Goal: Task Accomplishment & Management: Complete application form

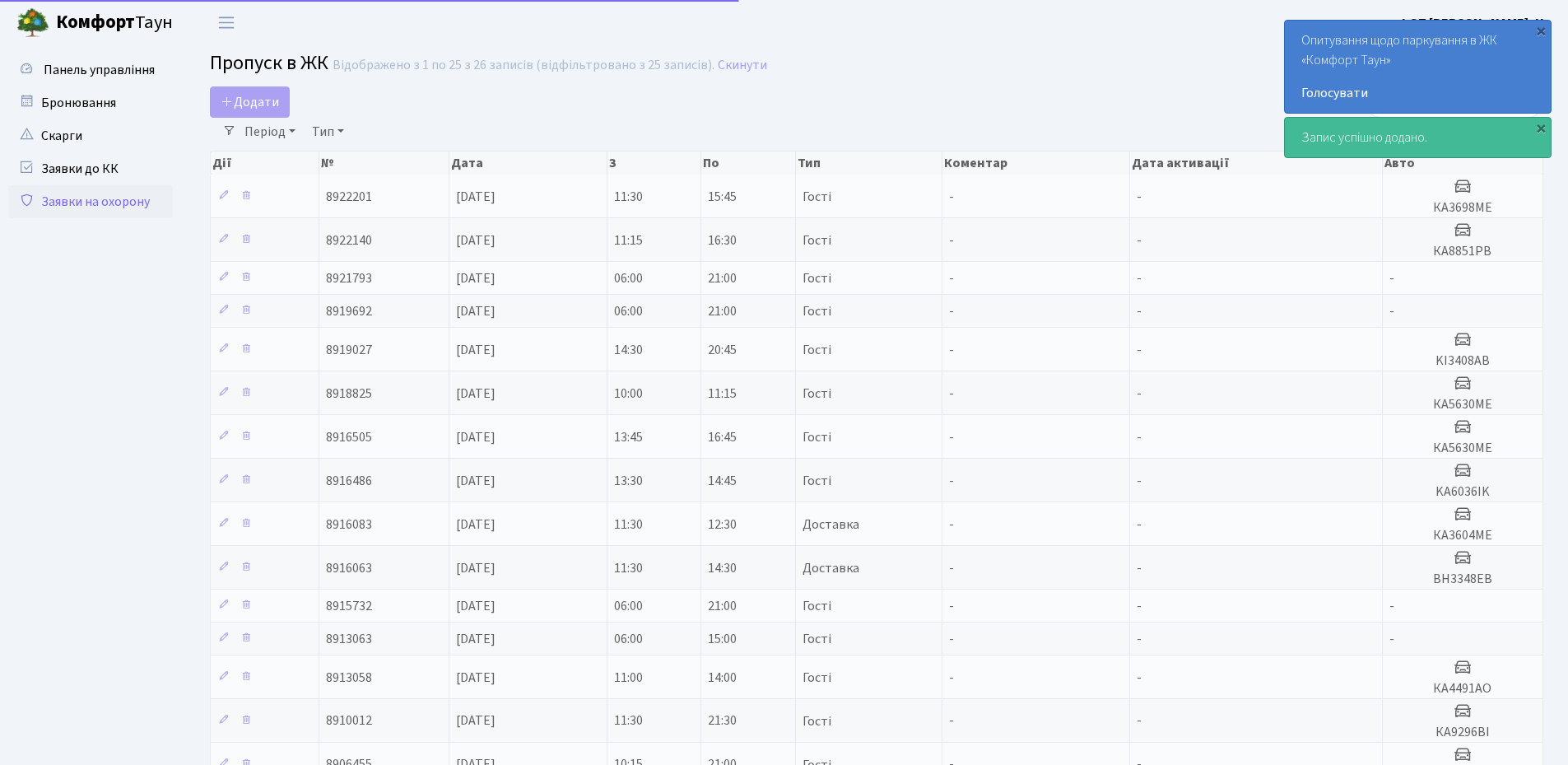
select select "25"
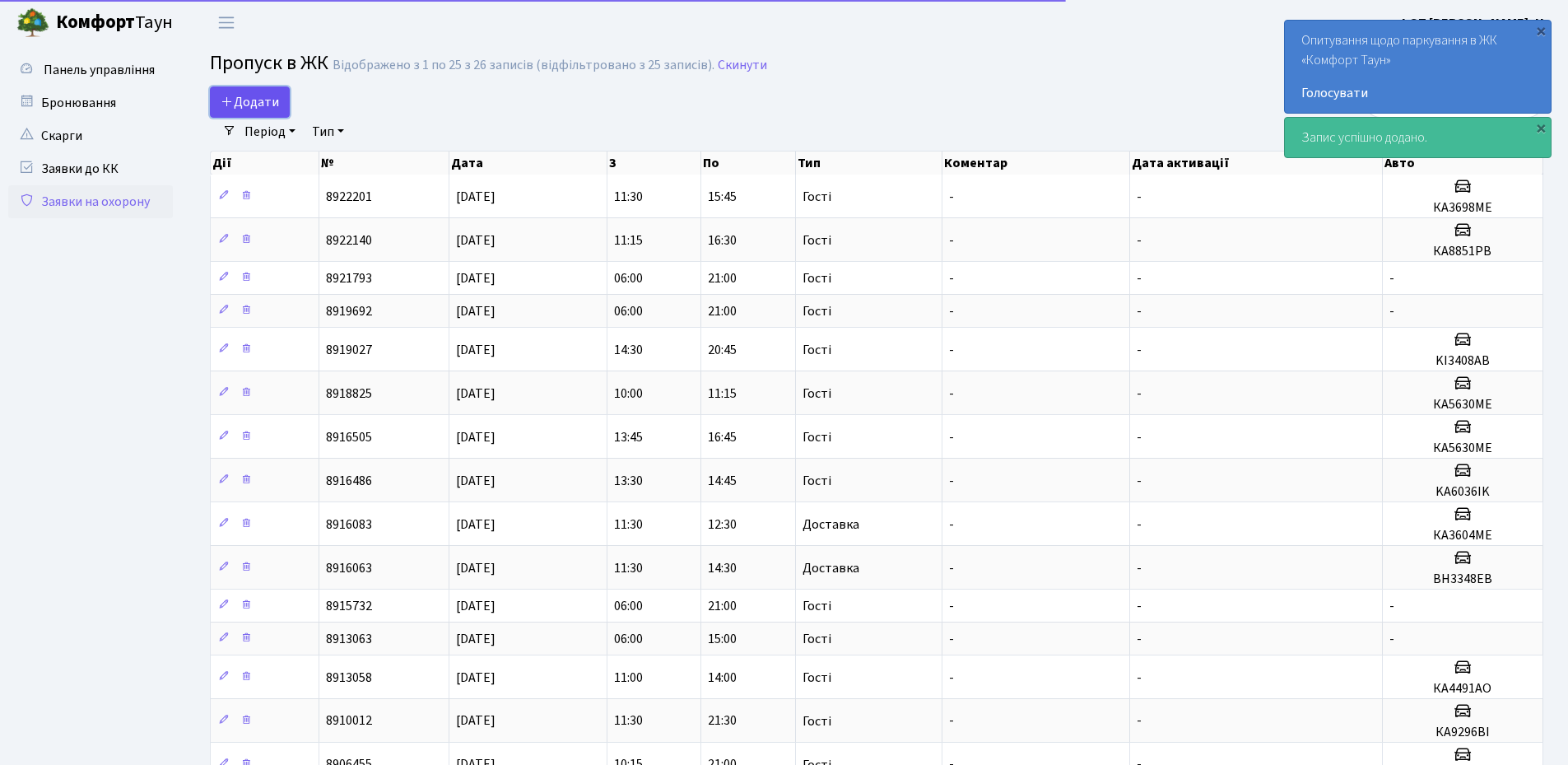
click at [236, 109] on span "Додати" at bounding box center [249, 101] width 58 height 18
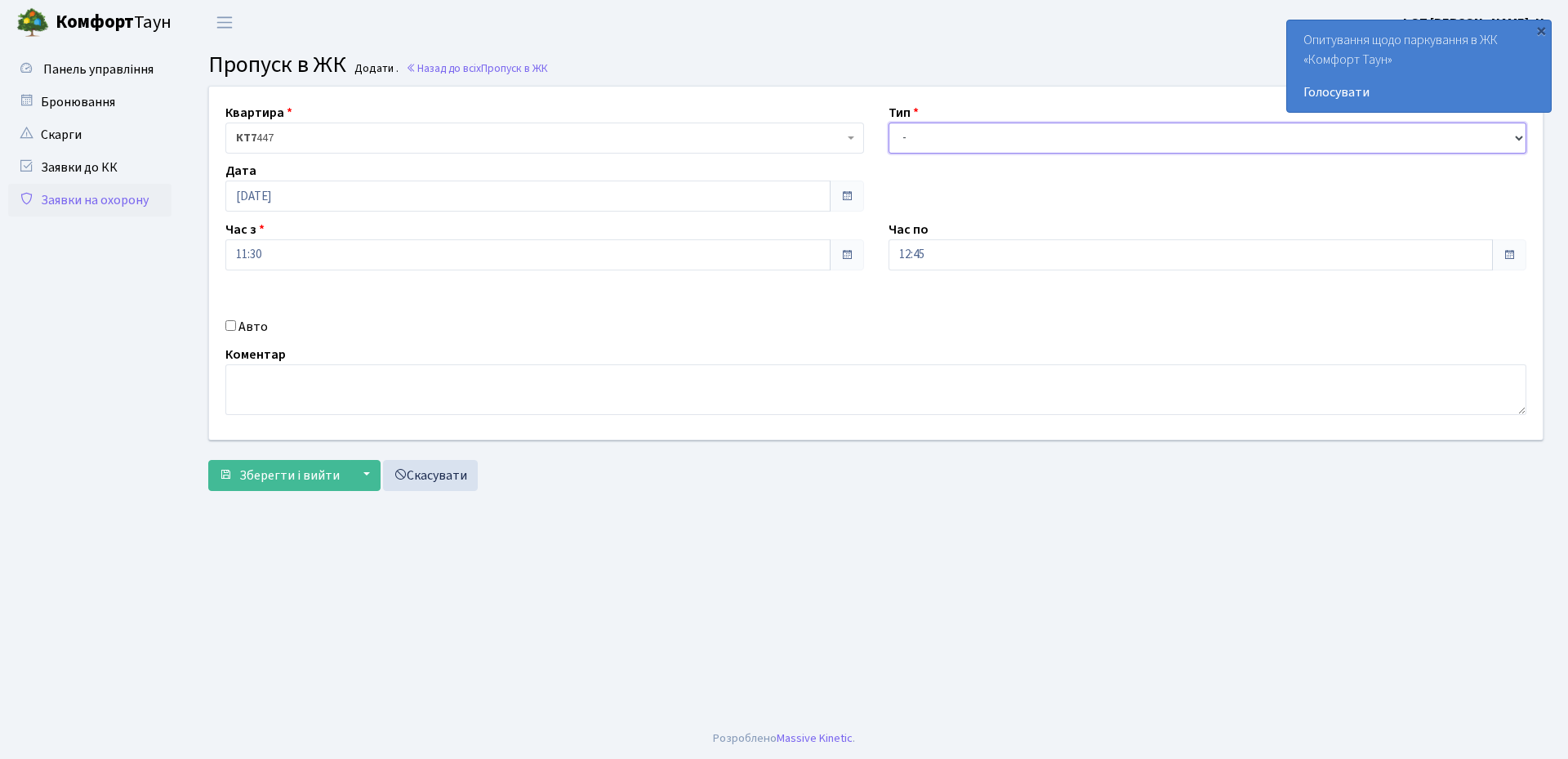
click at [914, 137] on select "- Доставка Таксі Гості Сервіс" at bounding box center [1207, 138] width 638 height 31
select select "3"
click at [888, 122] on select "- Доставка Таксі Гості Сервіс" at bounding box center [1207, 138] width 638 height 31
drag, startPoint x: 372, startPoint y: 193, endPoint x: 363, endPoint y: 205, distance: 15.0
click at [367, 200] on input "[DATE]" at bounding box center [528, 195] width 605 height 31
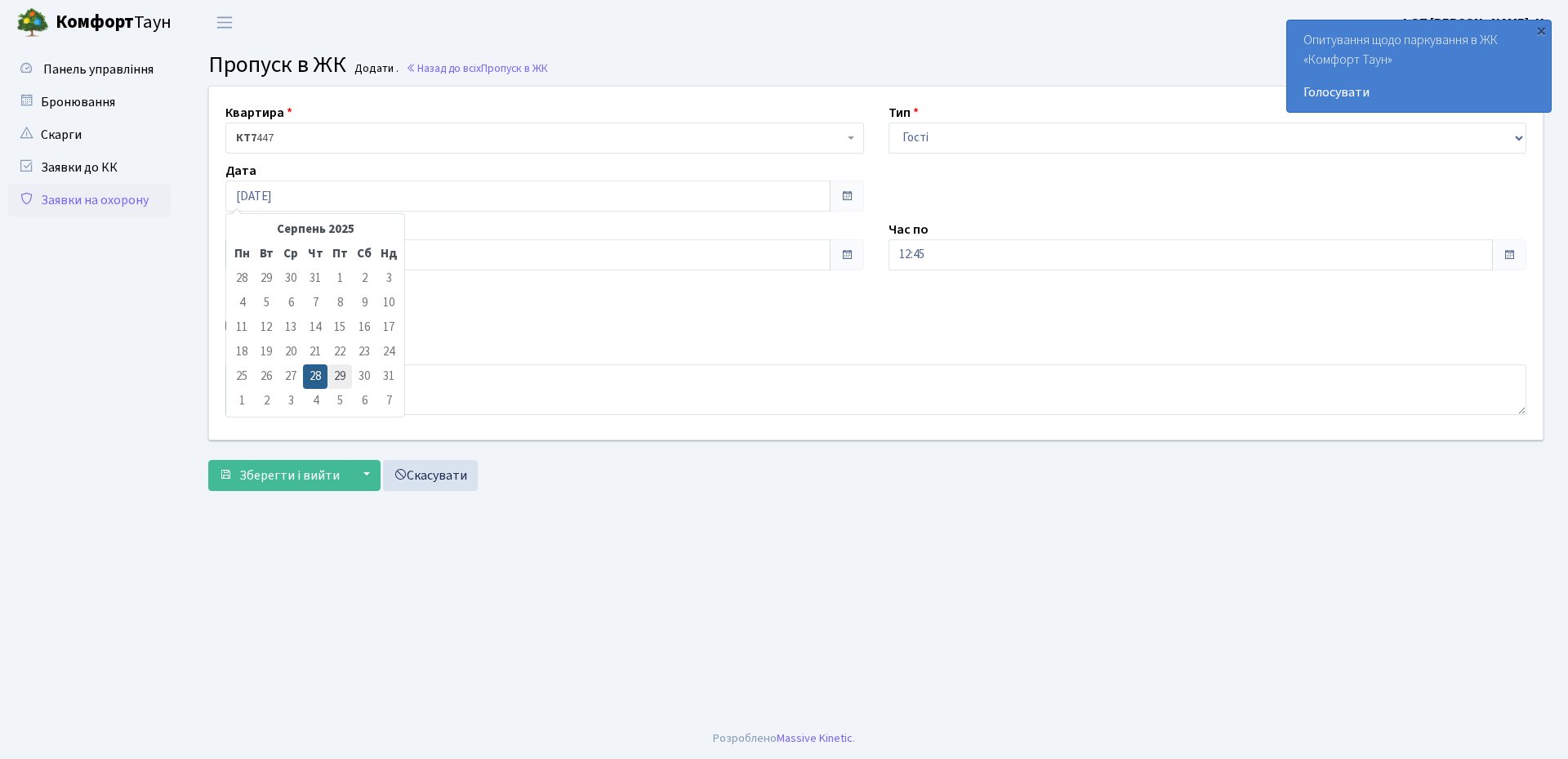
click at [336, 376] on td "29" at bounding box center [339, 376] width 24 height 24
type input "[DATE]"
click at [929, 258] on input "12:45" at bounding box center [1190, 254] width 605 height 31
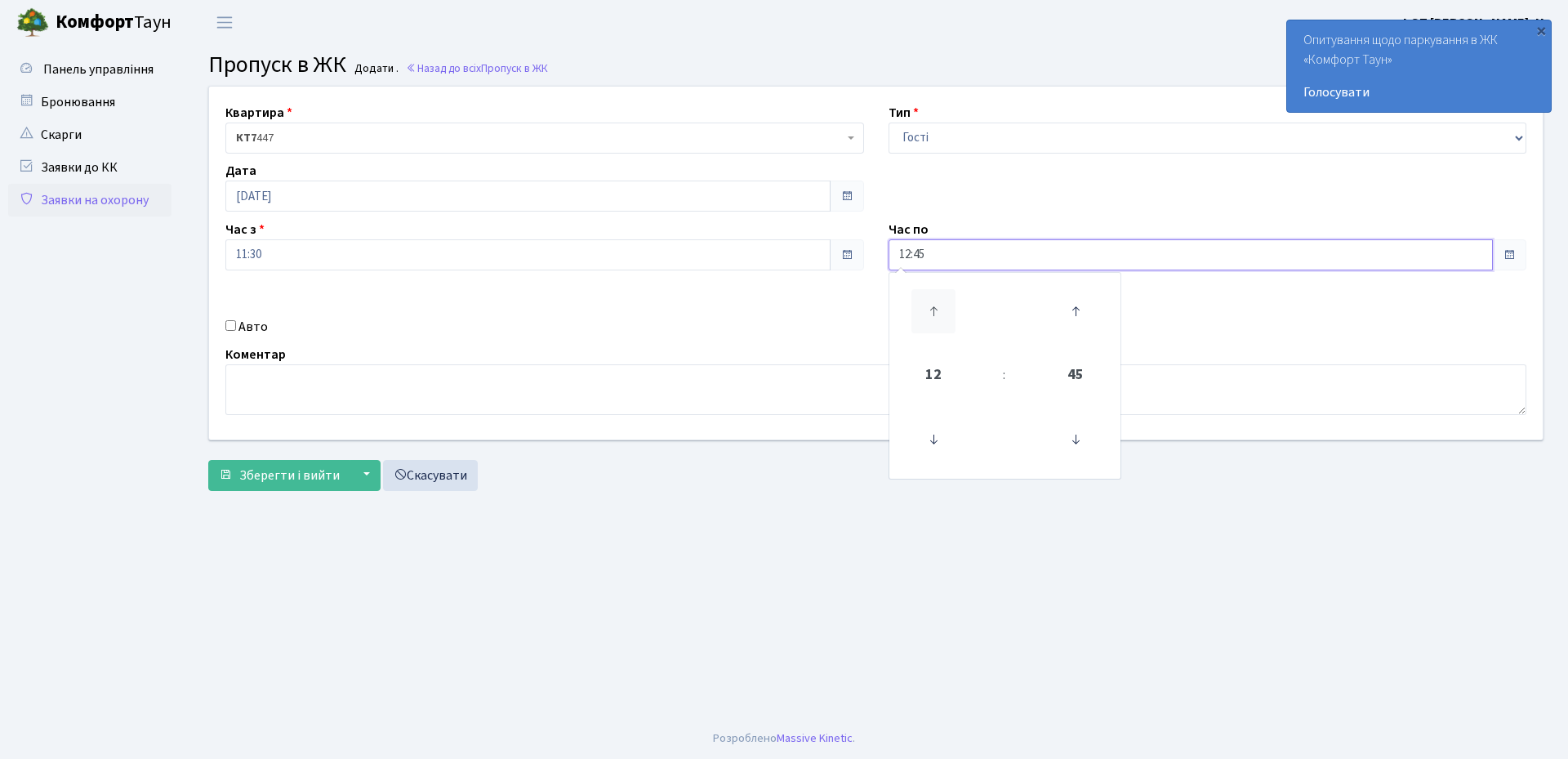
click at [930, 313] on icon at bounding box center [934, 311] width 44 height 44
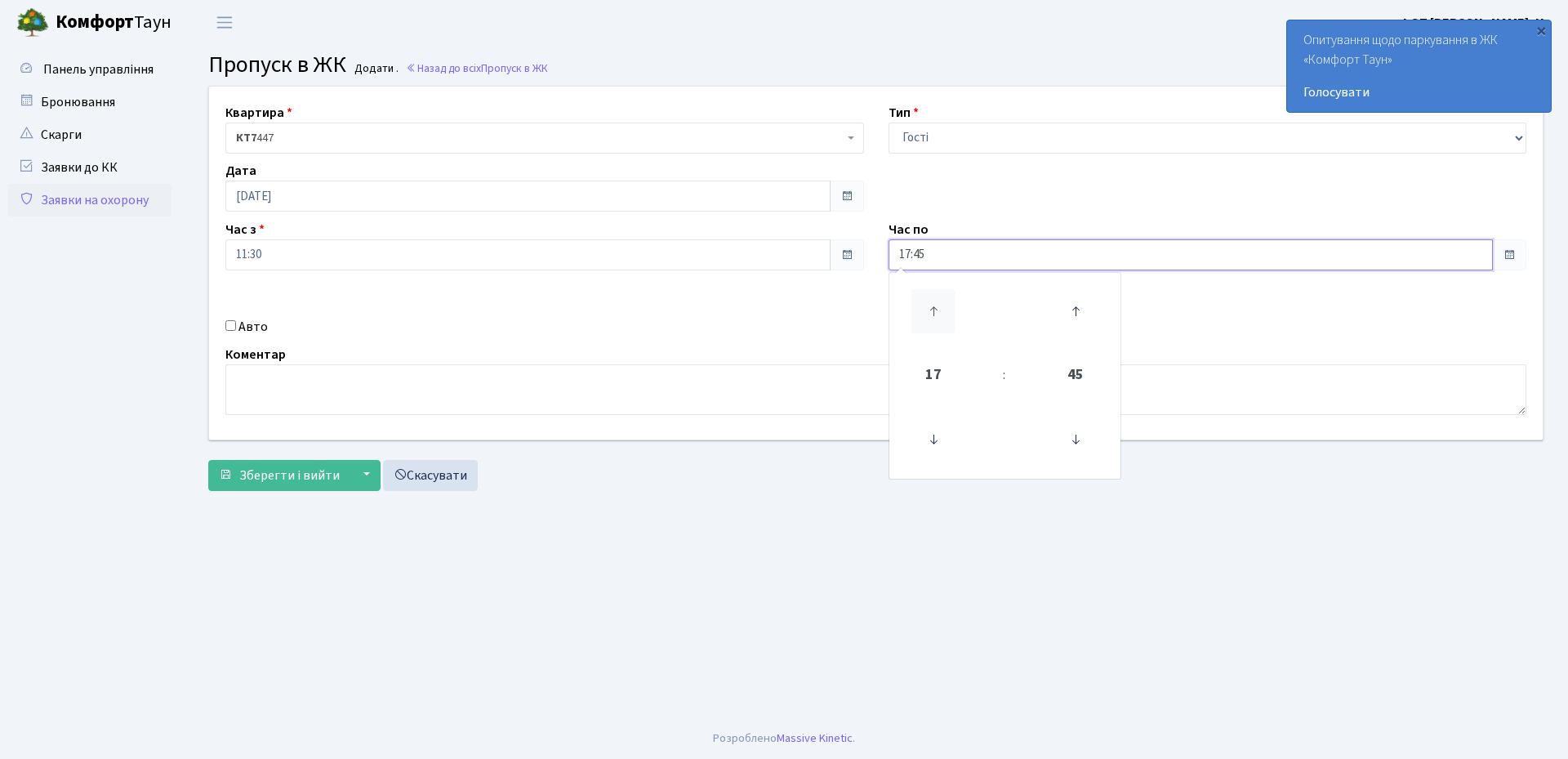
click at [930, 313] on icon at bounding box center [934, 311] width 44 height 44
click at [935, 309] on icon at bounding box center [934, 311] width 44 height 44
click at [1075, 437] on icon at bounding box center [1076, 439] width 44 height 44
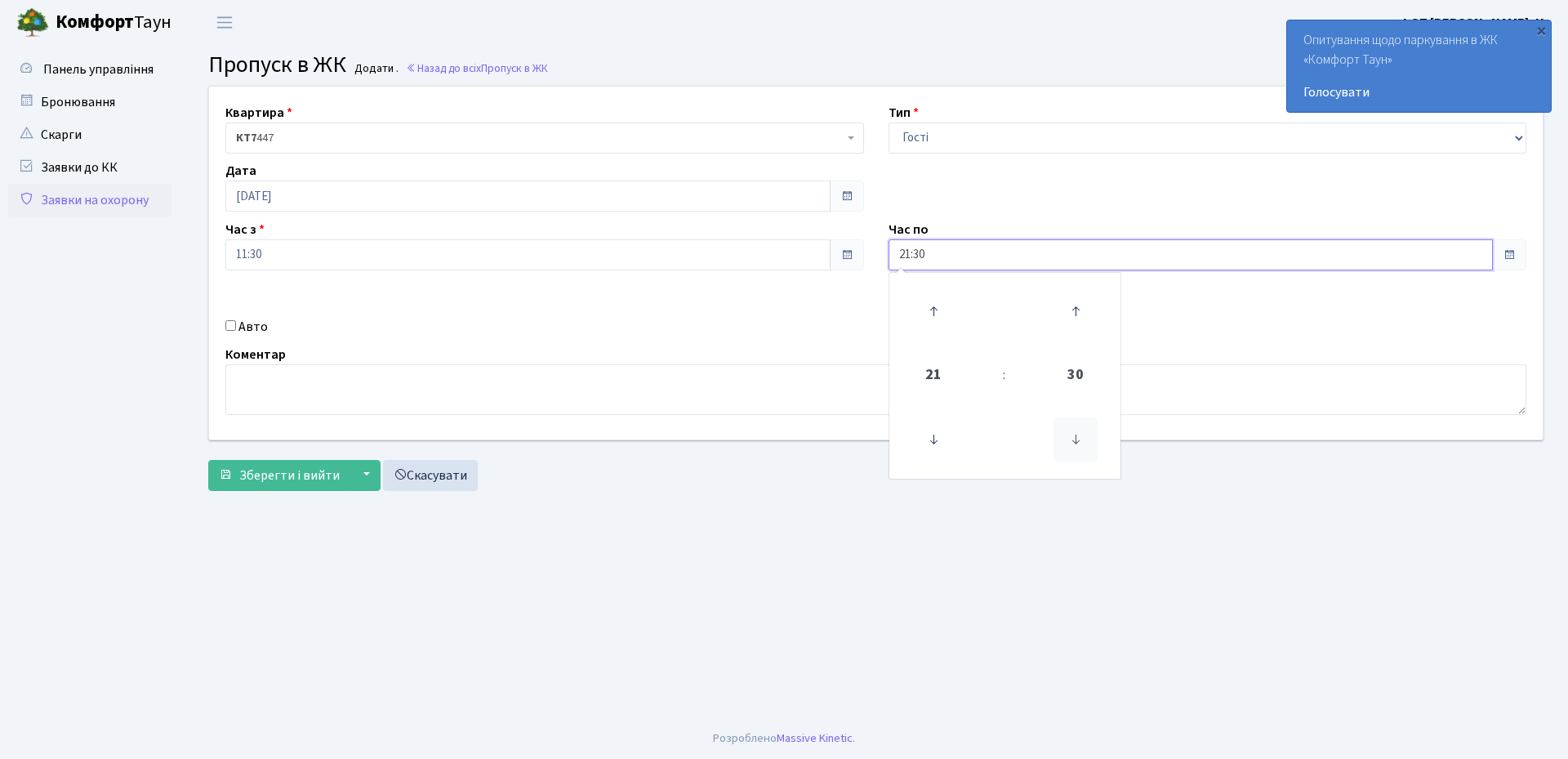
click at [1075, 437] on icon at bounding box center [1076, 439] width 44 height 44
type input "21:00"
click at [258, 266] on input "11:30" at bounding box center [528, 254] width 605 height 31
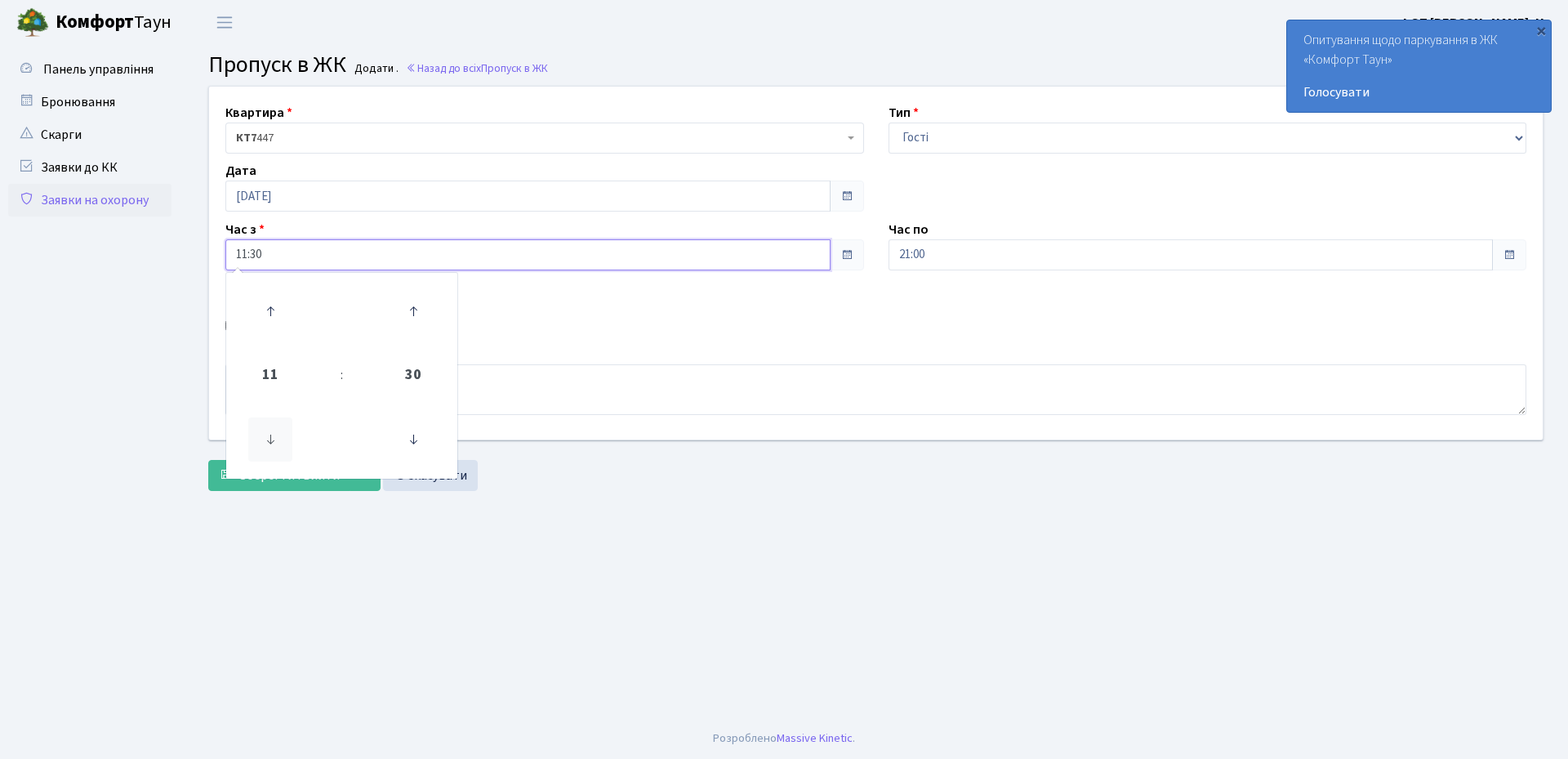
click at [277, 436] on icon at bounding box center [270, 439] width 44 height 44
drag, startPoint x: 279, startPoint y: 451, endPoint x: 294, endPoint y: 450, distance: 15.0
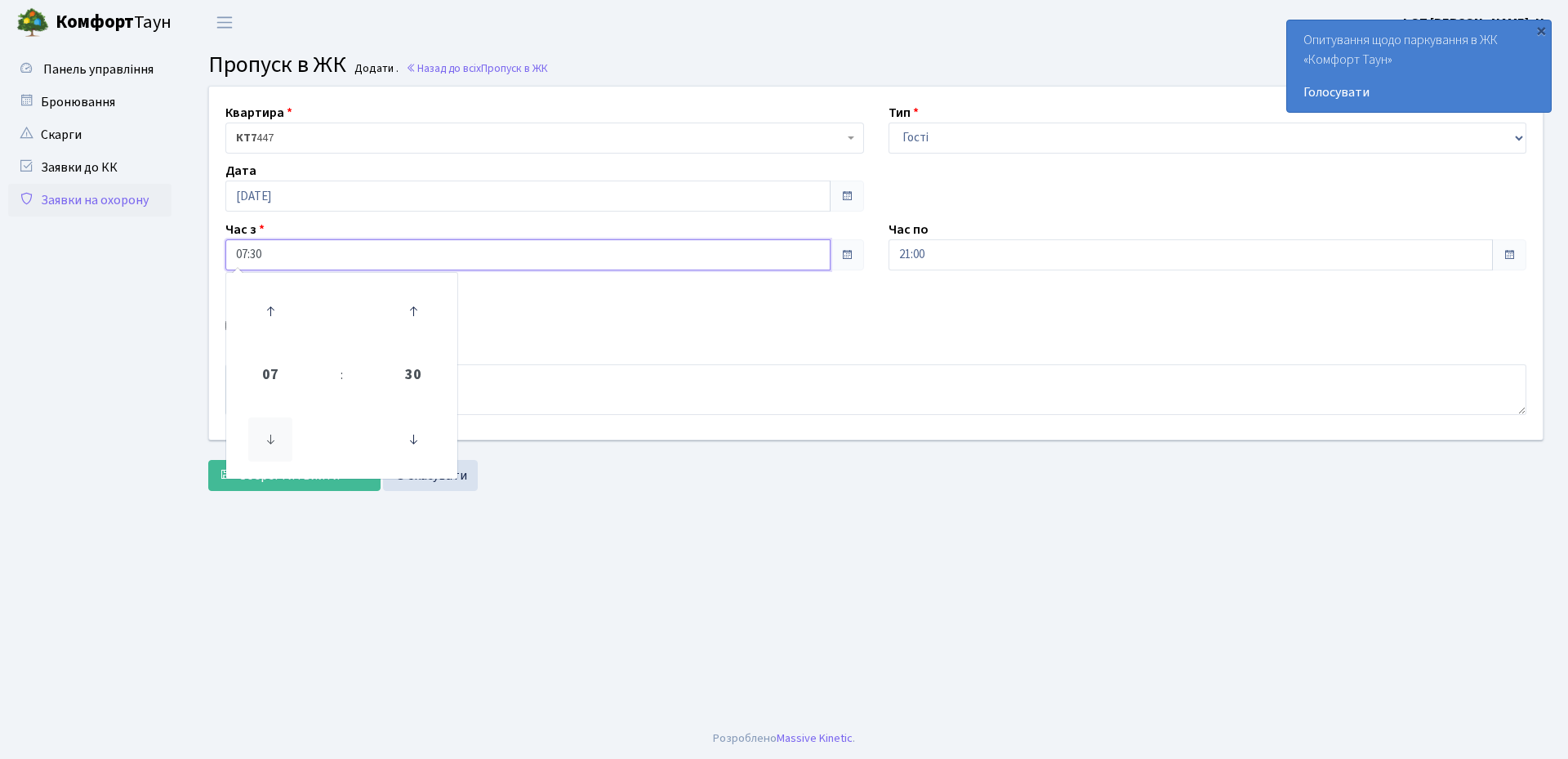
click at [282, 450] on icon at bounding box center [270, 439] width 44 height 44
click at [424, 442] on icon at bounding box center [413, 439] width 44 height 44
type input "06:00"
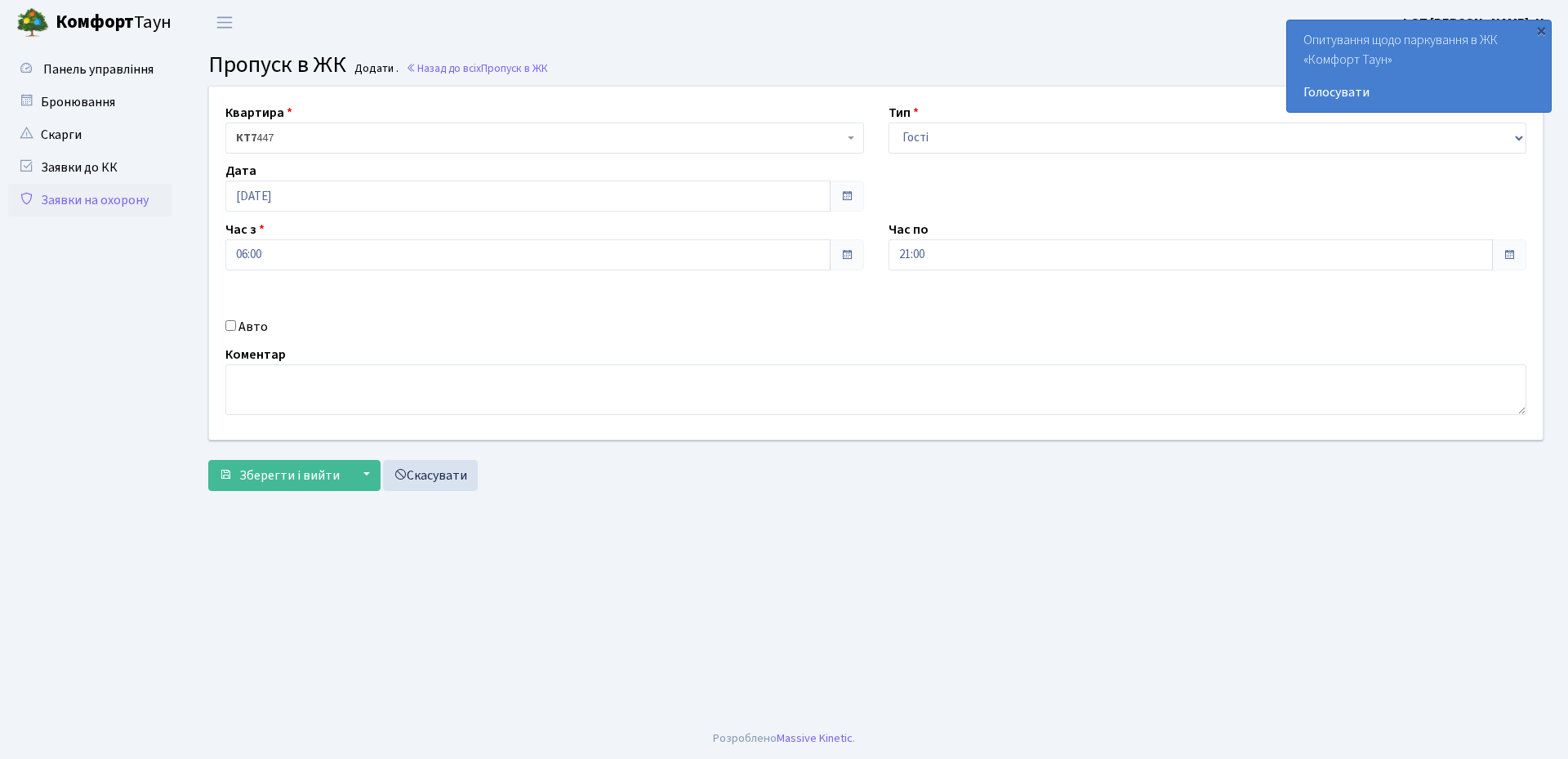
click at [579, 488] on div "Зберегти і вийти ▼ Зберегти та продовжити редагування Зберегти та створити Скас…" at bounding box center [876, 475] width 1336 height 31
click at [302, 470] on span "Зберегти і вийти" at bounding box center [289, 475] width 101 height 18
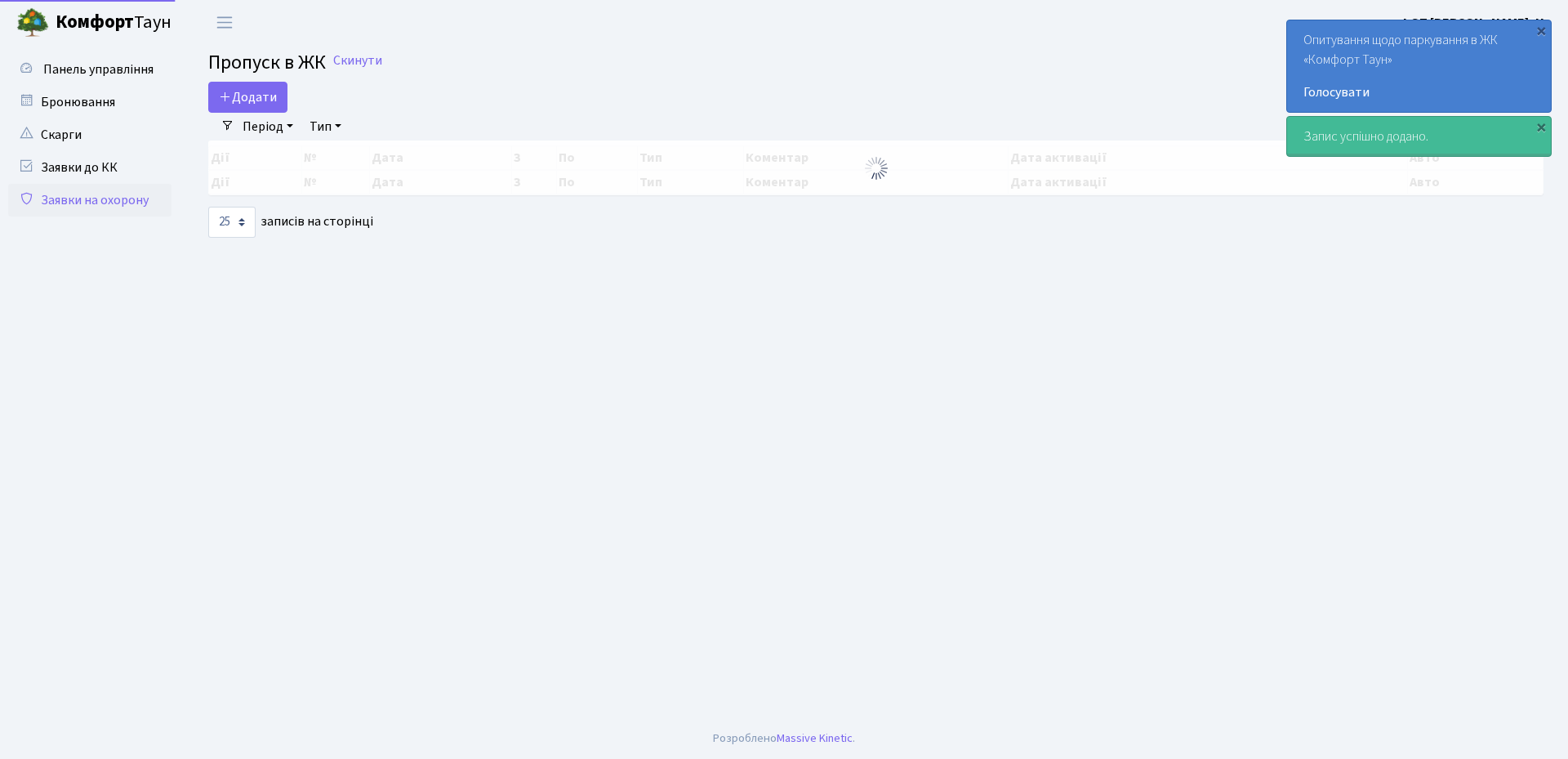
select select "25"
